Goal: Task Accomplishment & Management: Manage account settings

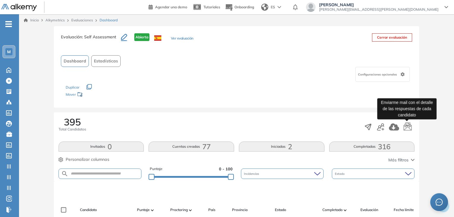
click at [407, 123] on icon "button" at bounding box center [407, 126] width 9 height 9
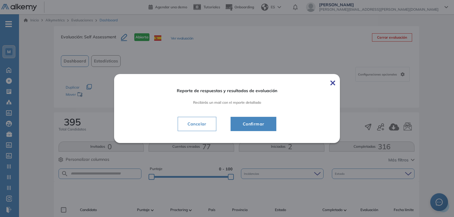
click at [261, 122] on span "Confirmar" at bounding box center [253, 123] width 31 height 7
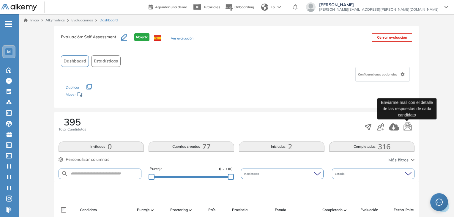
click at [408, 129] on icon "button" at bounding box center [407, 126] width 9 height 9
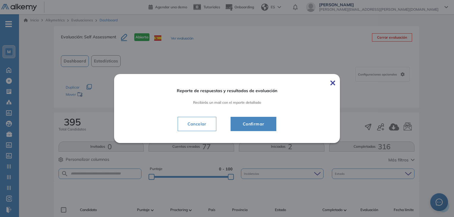
click at [270, 121] on button "Confirmar" at bounding box center [254, 124] width 46 height 14
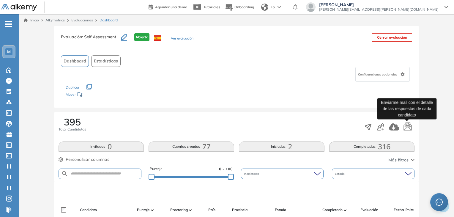
click at [407, 126] on icon "button" at bounding box center [407, 126] width 9 height 9
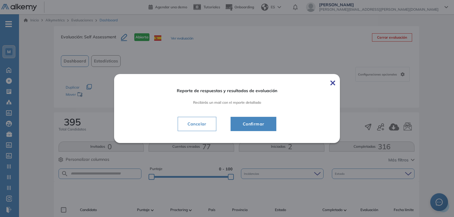
click at [256, 121] on span "Confirmar" at bounding box center [253, 123] width 31 height 7
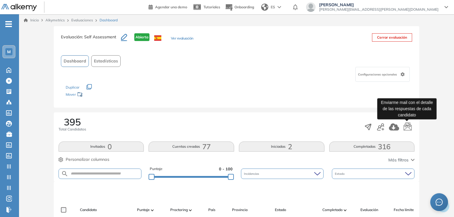
click at [410, 127] on icon "button" at bounding box center [408, 126] width 8 height 8
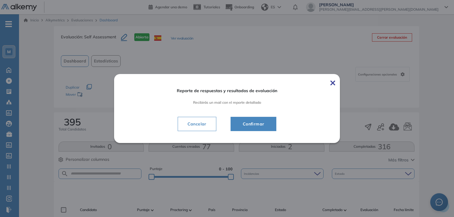
click at [258, 122] on span "Confirmar" at bounding box center [253, 123] width 31 height 7
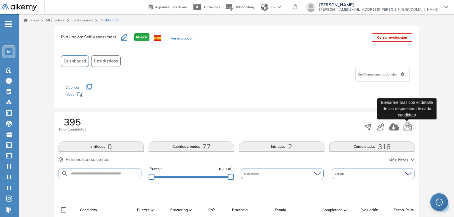
click at [411, 129] on icon "button" at bounding box center [408, 126] width 8 height 8
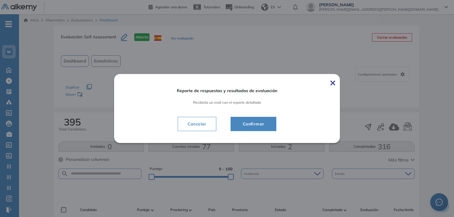
click at [261, 126] on span "Confirmar" at bounding box center [253, 123] width 31 height 7
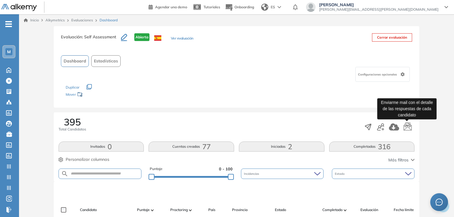
click at [408, 125] on icon "button" at bounding box center [408, 126] width 8 height 8
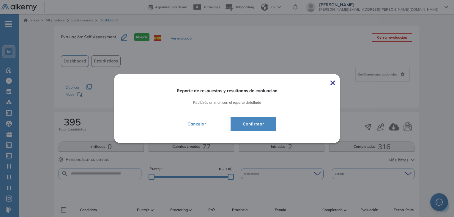
click at [263, 122] on span "Confirmar" at bounding box center [253, 123] width 31 height 7
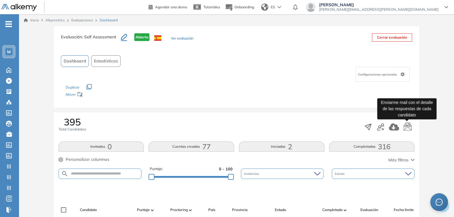
click at [409, 127] on icon "button" at bounding box center [407, 126] width 9 height 9
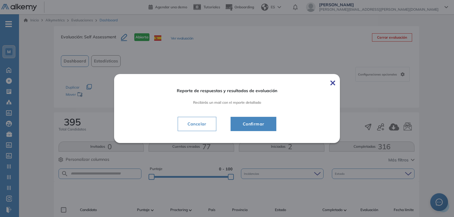
click at [240, 117] on button "Confirmar" at bounding box center [254, 124] width 46 height 14
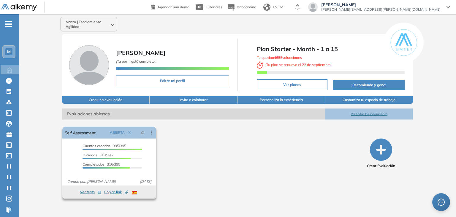
click at [89, 192] on button "Ver tests" at bounding box center [90, 191] width 21 height 7
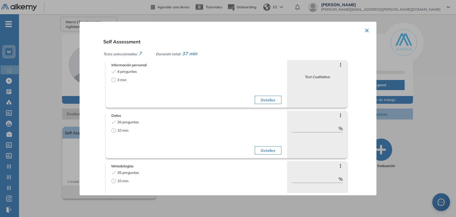
click at [365, 31] on button "×" at bounding box center [367, 30] width 5 height 12
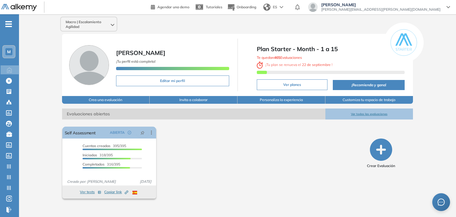
click at [26, 3] on div at bounding box center [26, 7] width 51 height 14
click at [24, 3] on link at bounding box center [22, 7] width 43 height 8
